Goal: Task Accomplishment & Management: Use online tool/utility

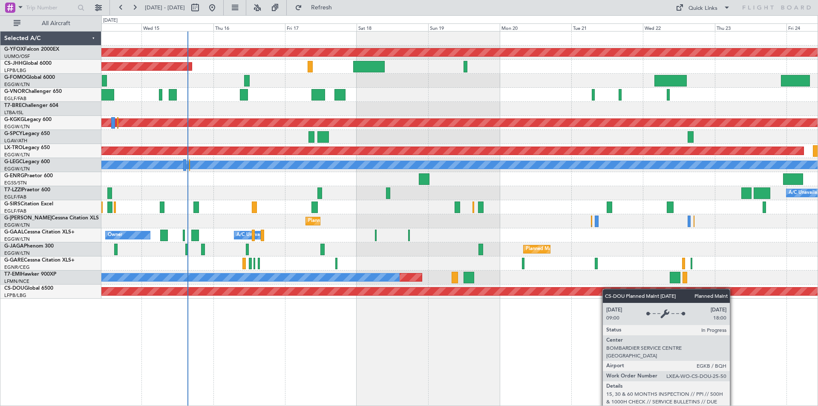
click at [522, 293] on div "AOG Maint Ostafyevo Planned Maint [GEOGRAPHIC_DATA] ([GEOGRAPHIC_DATA]) Planned…" at bounding box center [459, 165] width 716 height 267
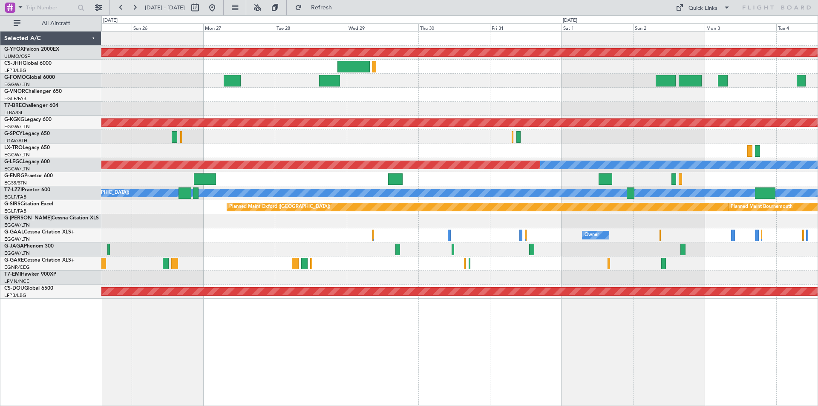
click at [0, 126] on html "[DATE] - [DATE] Refresh Quick Links All Aircraft AOG Maint Ostafyevo Planned Ma…" at bounding box center [409, 203] width 818 height 406
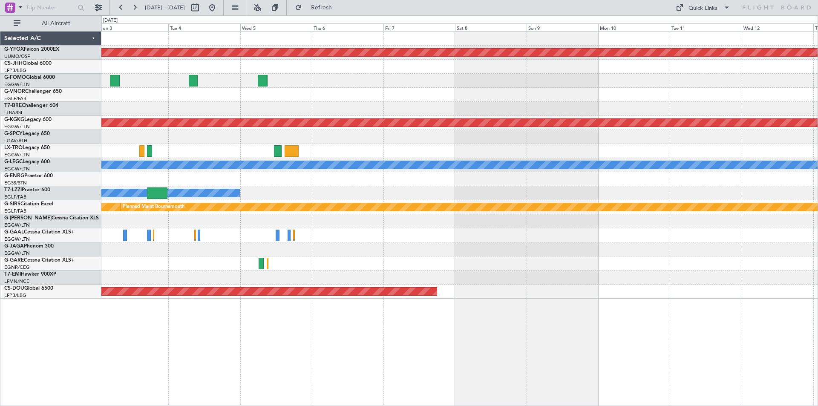
click at [2, 123] on div "AOG Maint Ostafyevo Planned Maint [GEOGRAPHIC_DATA] ([PERSON_NAME] Intl) A/C Un…" at bounding box center [409, 210] width 818 height 391
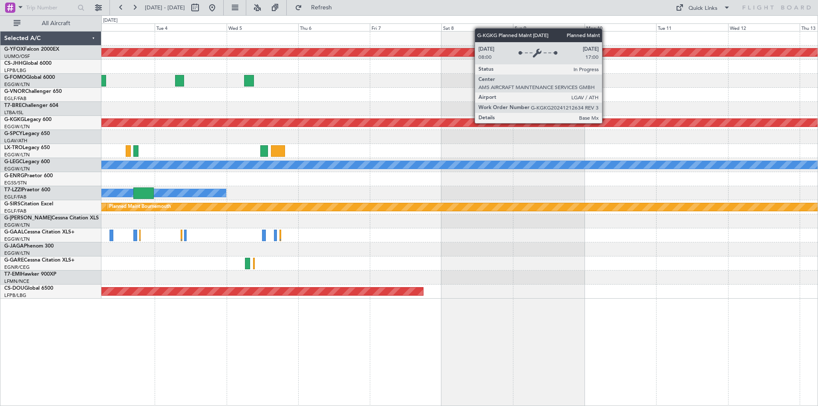
click at [0, 127] on html "[DATE] - [DATE] Refresh Quick Links All Aircraft AOG Maint Ostafyevo Planned Ma…" at bounding box center [409, 203] width 818 height 406
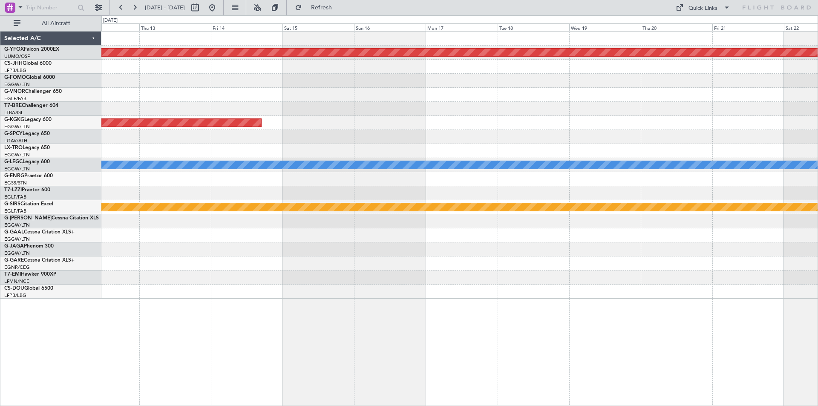
click at [160, 113] on div "AOG Maint Ostafyevo Planned Maint [GEOGRAPHIC_DATA] ([PERSON_NAME] Intl) A/C Un…" at bounding box center [459, 165] width 716 height 267
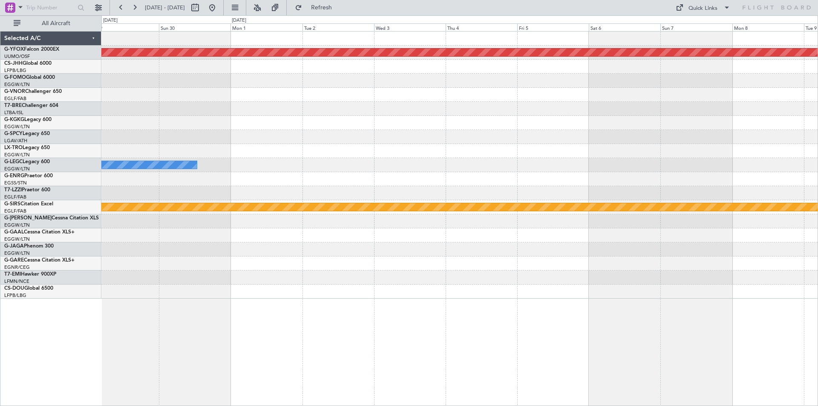
click at [0, 117] on html "[DATE] - [DATE] Refresh Quick Links All Aircraft AOG Maint Ostafyevo A/C Unavai…" at bounding box center [409, 203] width 818 height 406
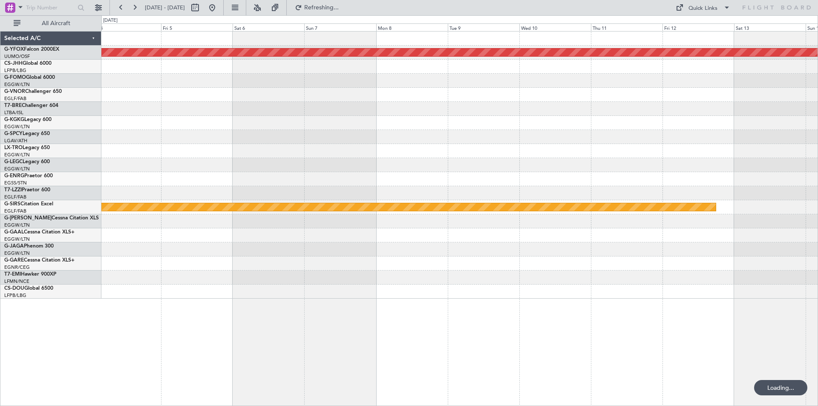
click at [0, 103] on html "[DATE] - [DATE] Refreshing... Quick Links All Aircraft AOG Maint Ostafyevo Plan…" at bounding box center [409, 203] width 818 height 406
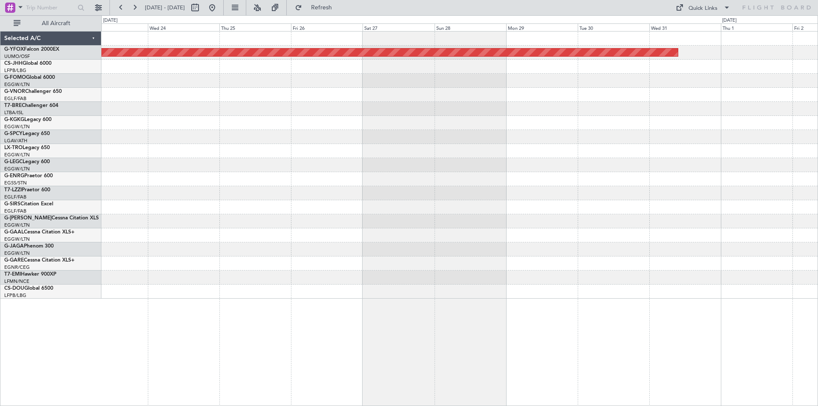
click at [128, 89] on div "AOG Maint Ostafyevo" at bounding box center [459, 165] width 716 height 267
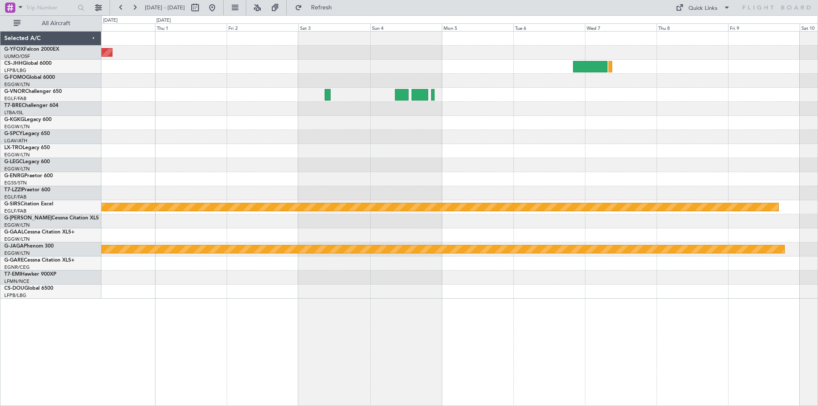
click at [295, 85] on div "AOG Maint Ostafyevo Planned Maint [GEOGRAPHIC_DATA] ([GEOGRAPHIC_DATA]) Owner P…" at bounding box center [459, 165] width 716 height 267
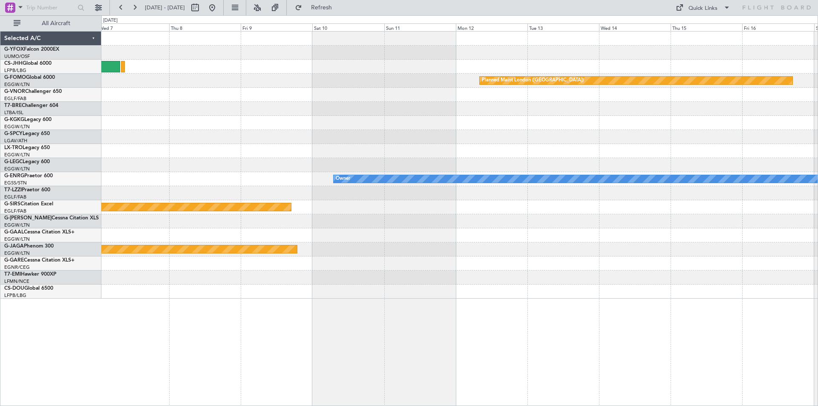
click at [215, 95] on div "Planned Maint London ([GEOGRAPHIC_DATA]) Owner Planned Maint [GEOGRAPHIC_DATA] …" at bounding box center [459, 165] width 716 height 267
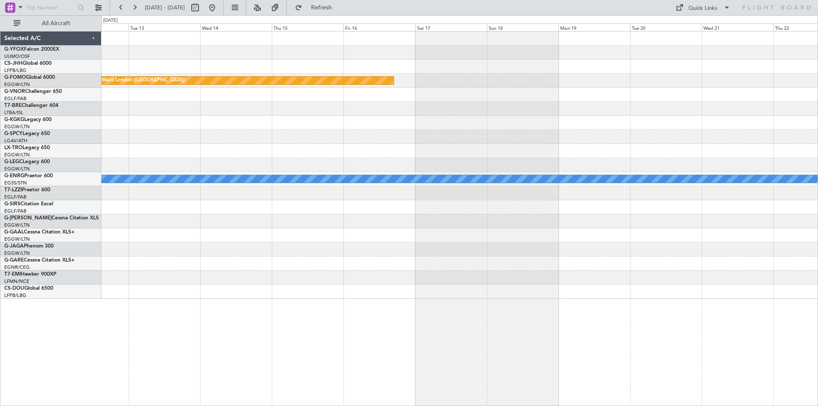
click at [255, 88] on div "Planned Maint London ([GEOGRAPHIC_DATA]) Owner" at bounding box center [459, 165] width 716 height 267
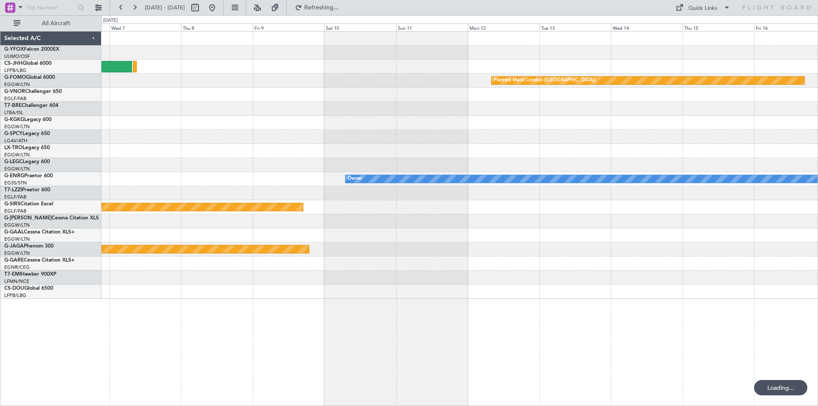
click at [770, 81] on div "Planned Maint London ([GEOGRAPHIC_DATA]) Owner Planned Maint [GEOGRAPHIC_DATA] …" at bounding box center [459, 165] width 716 height 267
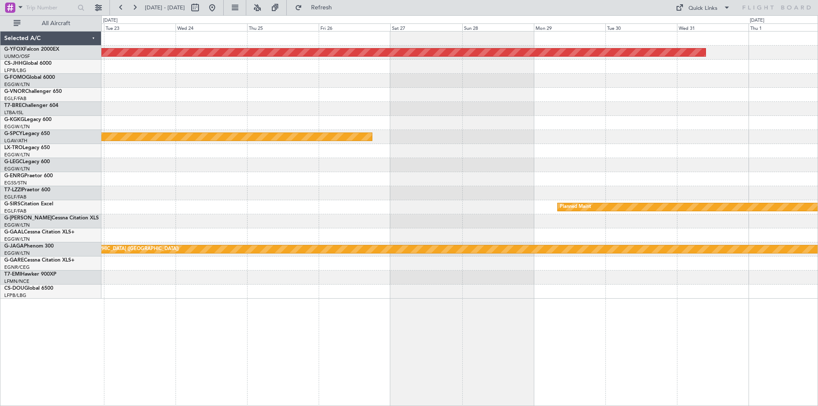
click at [710, 102] on div "AOG Maint Ostafyevo Planned Maint Planned Maint [GEOGRAPHIC_DATA] ([GEOGRAPHIC_…" at bounding box center [459, 165] width 716 height 267
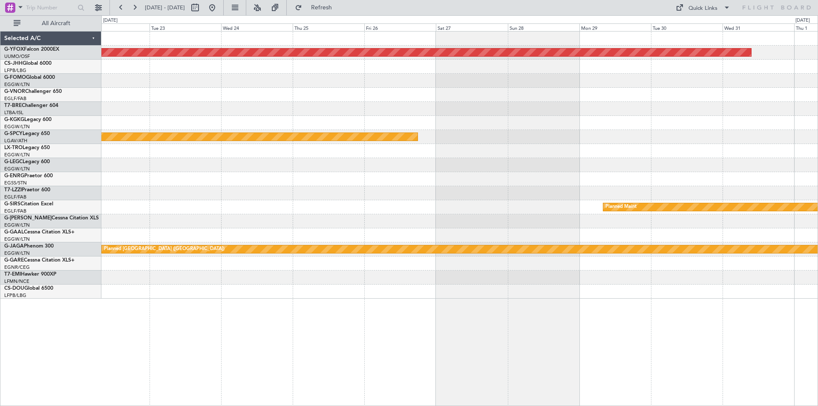
click at [660, 106] on div "AOG Maint Ostafyevo Planned Maint Planned Maint [GEOGRAPHIC_DATA] ([GEOGRAPHIC_…" at bounding box center [459, 165] width 716 height 267
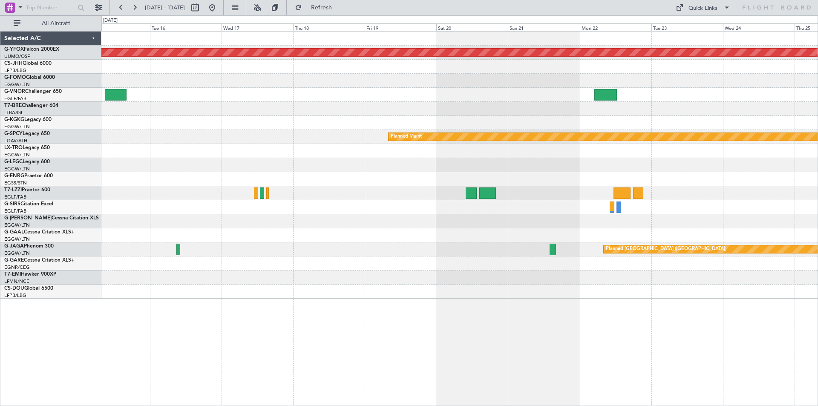
click at [742, 86] on div "AOG Maint Ostafyevo Planned Maint [GEOGRAPHIC_DATA] ([GEOGRAPHIC_DATA])" at bounding box center [459, 165] width 716 height 267
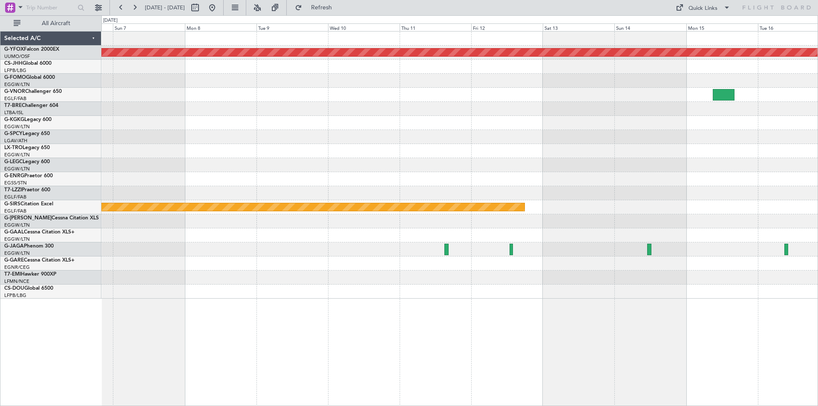
click at [657, 97] on div "AOG Maint Ostafyevo Planned Maint Planned Maint [GEOGRAPHIC_DATA]" at bounding box center [459, 165] width 716 height 267
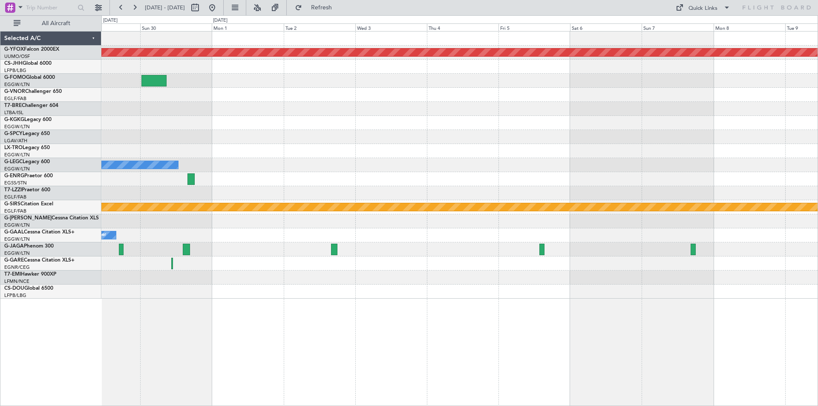
click at [456, 101] on div "AOG Maint Ostafyevo A/C Unavailable [GEOGRAPHIC_DATA] ([GEOGRAPHIC_DATA]) Plann…" at bounding box center [459, 165] width 716 height 267
click at [706, 7] on div "Quick Links" at bounding box center [703, 8] width 29 height 9
click at [701, 28] on button "Trip Builder" at bounding box center [704, 28] width 64 height 20
click at [219, 10] on button at bounding box center [212, 8] width 14 height 14
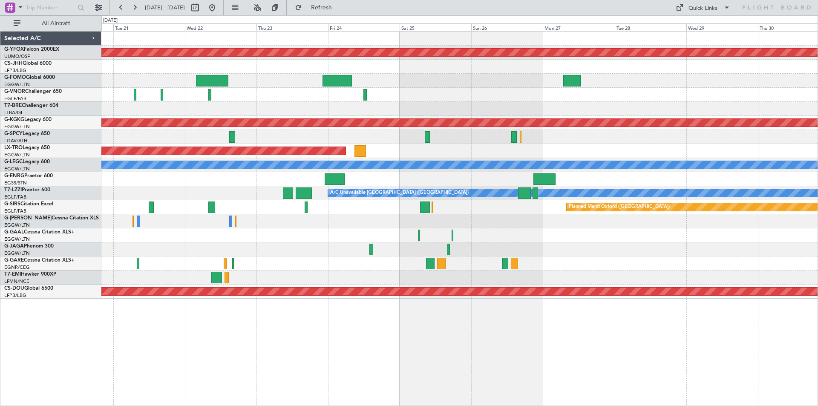
click at [0, 76] on html "[DATE] - [DATE] Refresh Quick Links All Aircraft AOG Maint Ostafyevo Planned Ma…" at bounding box center [409, 203] width 818 height 406
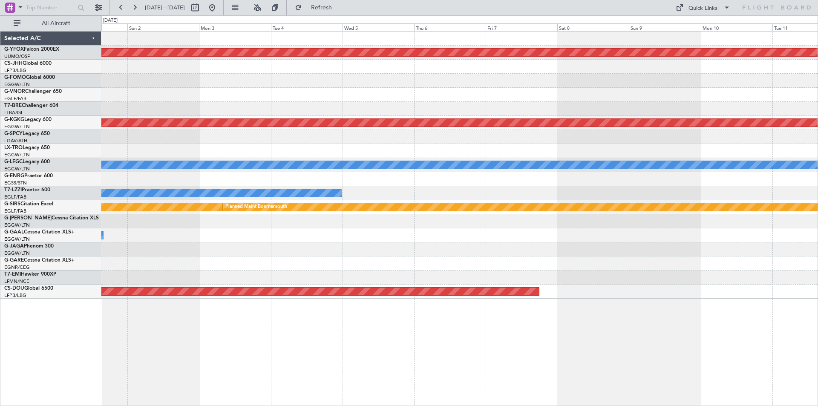
click at [0, 57] on html "[DATE] - [DATE] Refresh Quick Links All Aircraft AOG Maint Ostafyevo Planned Ma…" at bounding box center [409, 203] width 818 height 406
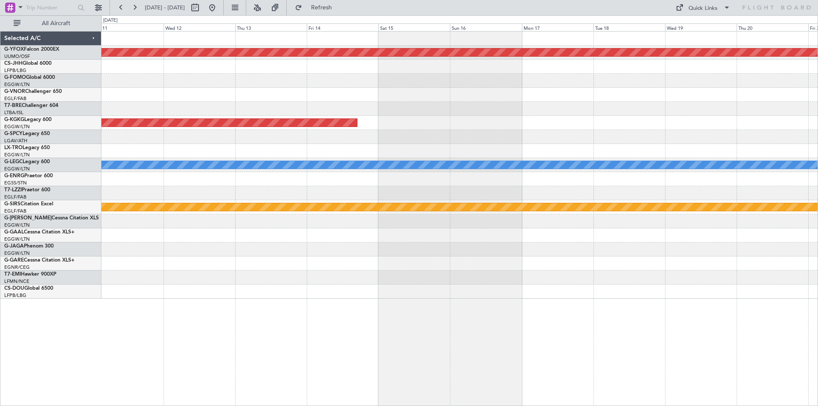
click at [0, 0] on html "[DATE] - [DATE] Refresh Quick Links All Aircraft AOG Maint Ostafyevo Planned Ma…" at bounding box center [409, 203] width 818 height 406
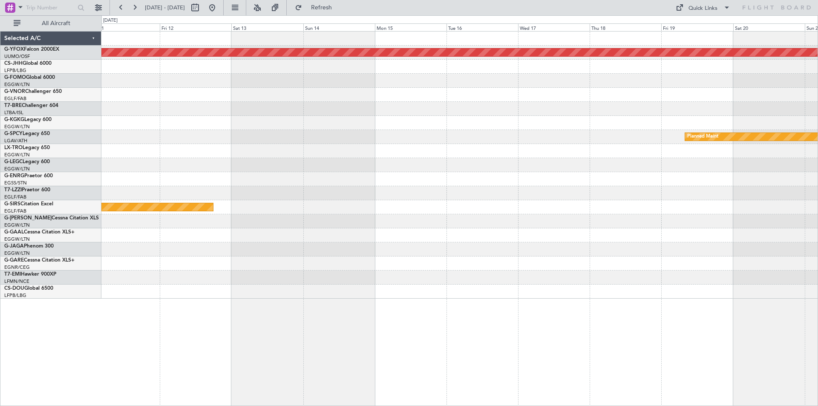
click at [0, 27] on html "[DATE] - [DATE] Refresh Quick Links All Aircraft AOG Maint Ostafyevo Planned Ma…" at bounding box center [409, 203] width 818 height 406
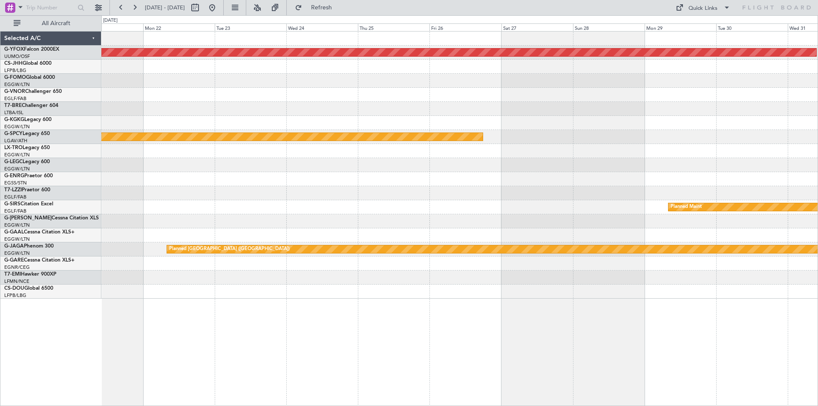
click at [0, 93] on html "[DATE] - [DATE] Refresh Quick Links All Aircraft AOG Maint Ostafyevo Planned Ma…" at bounding box center [409, 203] width 818 height 406
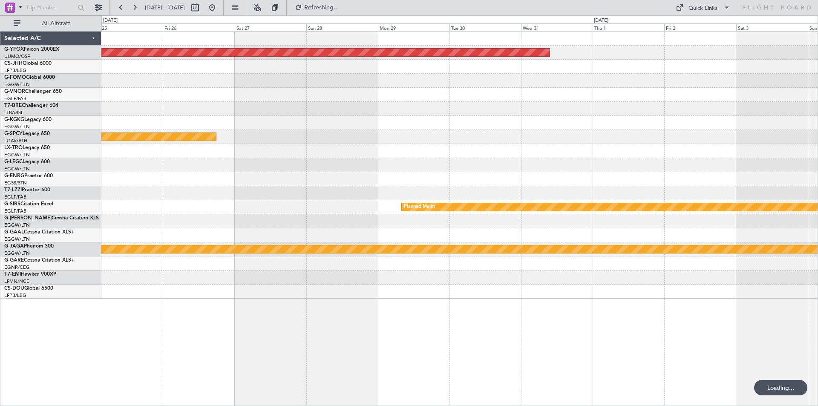
click at [321, 126] on div at bounding box center [459, 123] width 716 height 14
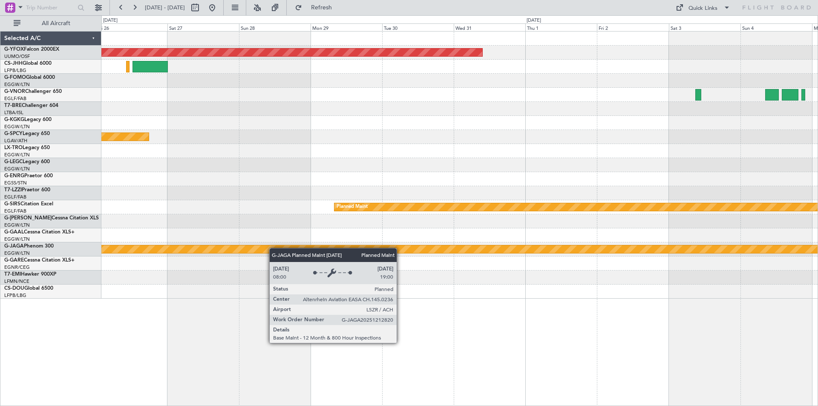
click at [452, 253] on div "AOG Maint Ostafyevo Planned Maint Planned Maint [GEOGRAPHIC_DATA] ([GEOGRAPHIC_…" at bounding box center [459, 165] width 716 height 267
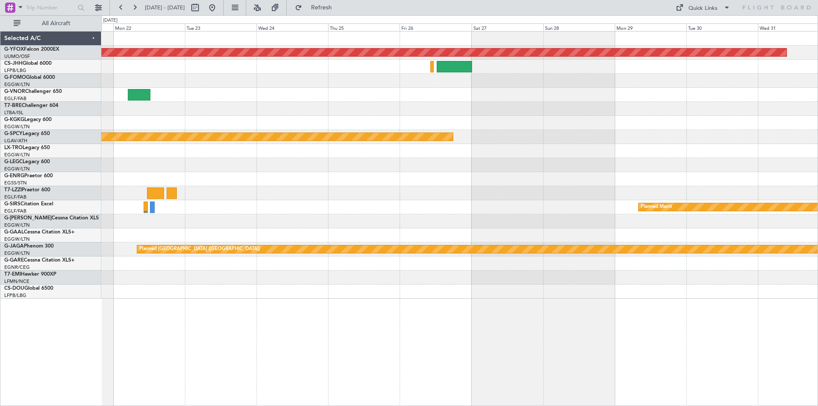
click at [591, 179] on div at bounding box center [459, 179] width 716 height 14
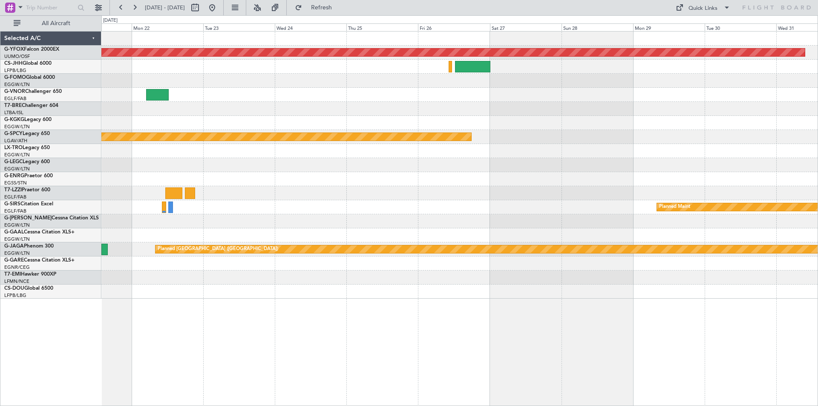
click at [233, 166] on div "AOG Maint Ostafyevo Planned Maint Planned Maint [GEOGRAPHIC_DATA] ([GEOGRAPHIC_…" at bounding box center [459, 165] width 716 height 267
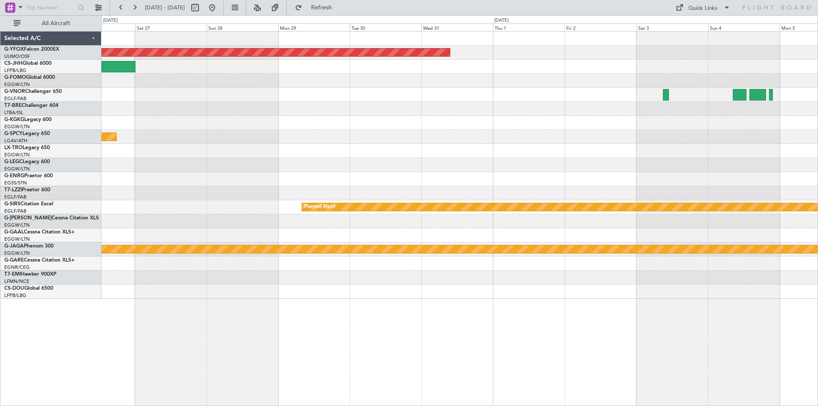
click at [477, 213] on div "AOG Maint Ostafyevo Planned Maint Planned Maint [GEOGRAPHIC_DATA] ([GEOGRAPHIC_…" at bounding box center [459, 165] width 716 height 267
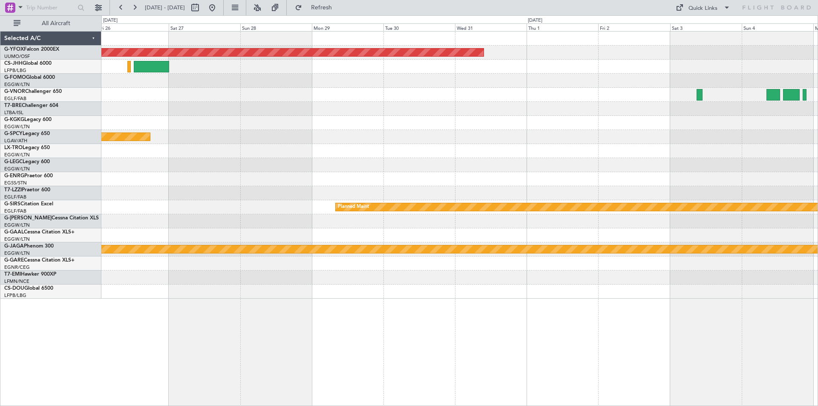
click at [403, 143] on div "AOG Maint Ostafyevo Planned Maint Planned Maint [GEOGRAPHIC_DATA] ([GEOGRAPHIC_…" at bounding box center [459, 165] width 716 height 267
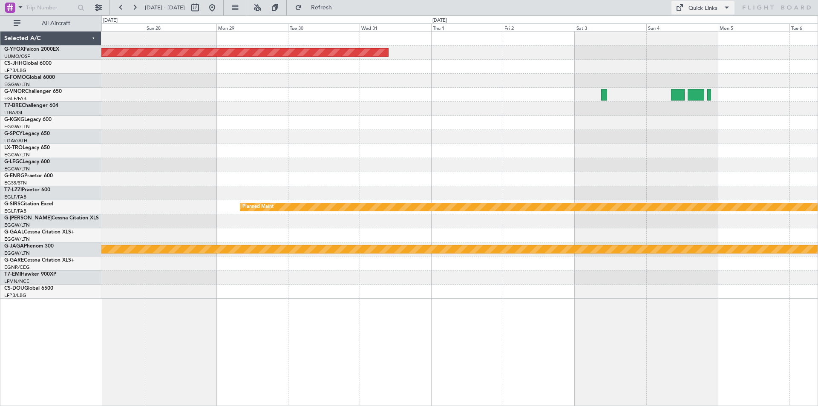
click at [687, 11] on button "Quick Links" at bounding box center [703, 8] width 63 height 14
click at [692, 30] on button "Trip Builder" at bounding box center [704, 28] width 64 height 20
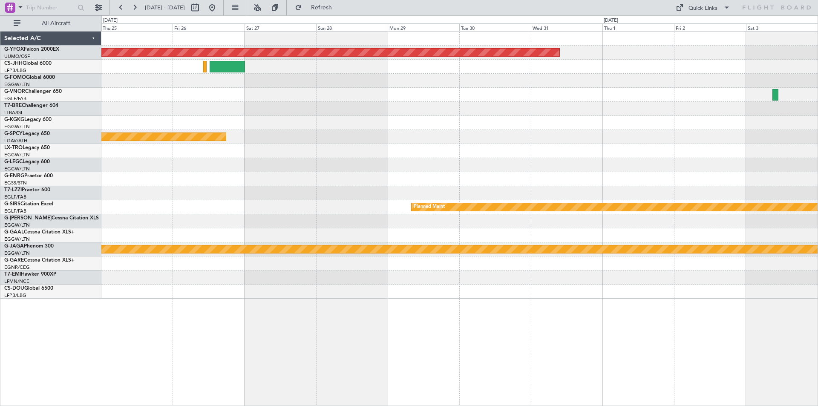
click at [638, 161] on div at bounding box center [459, 165] width 716 height 14
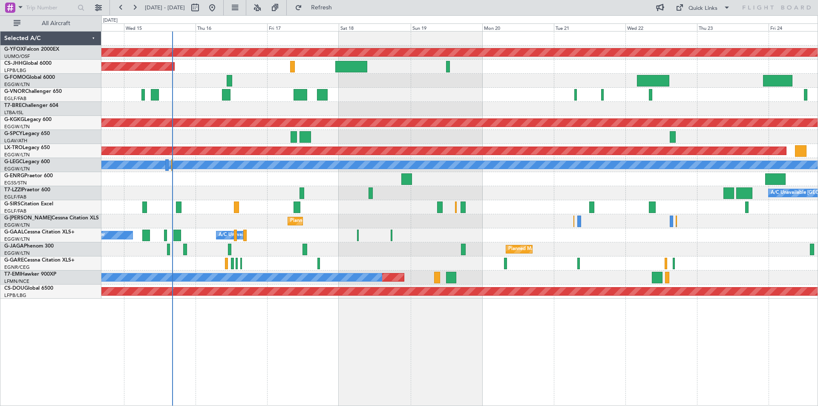
click at [342, 232] on div "AOG Maint Ostafyevo Planned Maint Paris (Le Bourget) Planned Maint Athens (Elef…" at bounding box center [459, 165] width 716 height 267
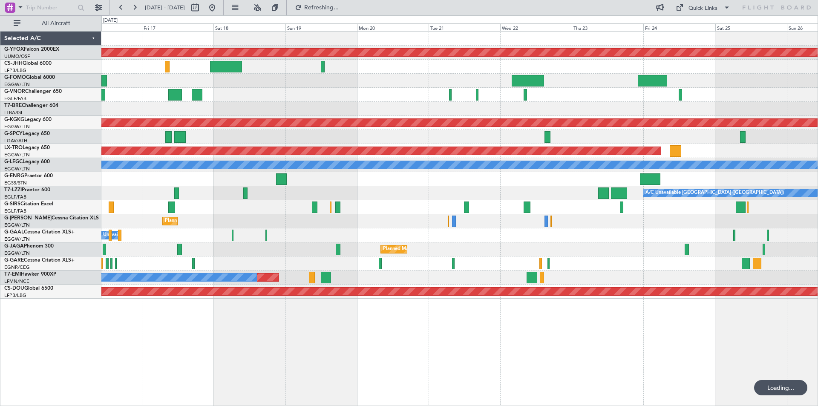
click at [577, 237] on div "Owner A/C Unavailable Owner" at bounding box center [459, 235] width 716 height 14
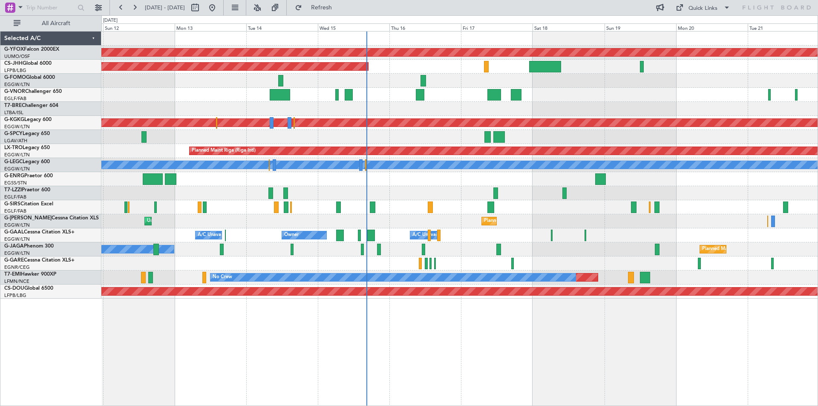
click at [552, 196] on div "AOG Maint Ostafyevo Planned Maint Paris (Le Bourget) Planned Maint Athens (Elef…" at bounding box center [459, 165] width 716 height 267
click at [340, 9] on span "Refresh" at bounding box center [322, 8] width 36 height 6
